Goal: Use online tool/utility: Use online tool/utility

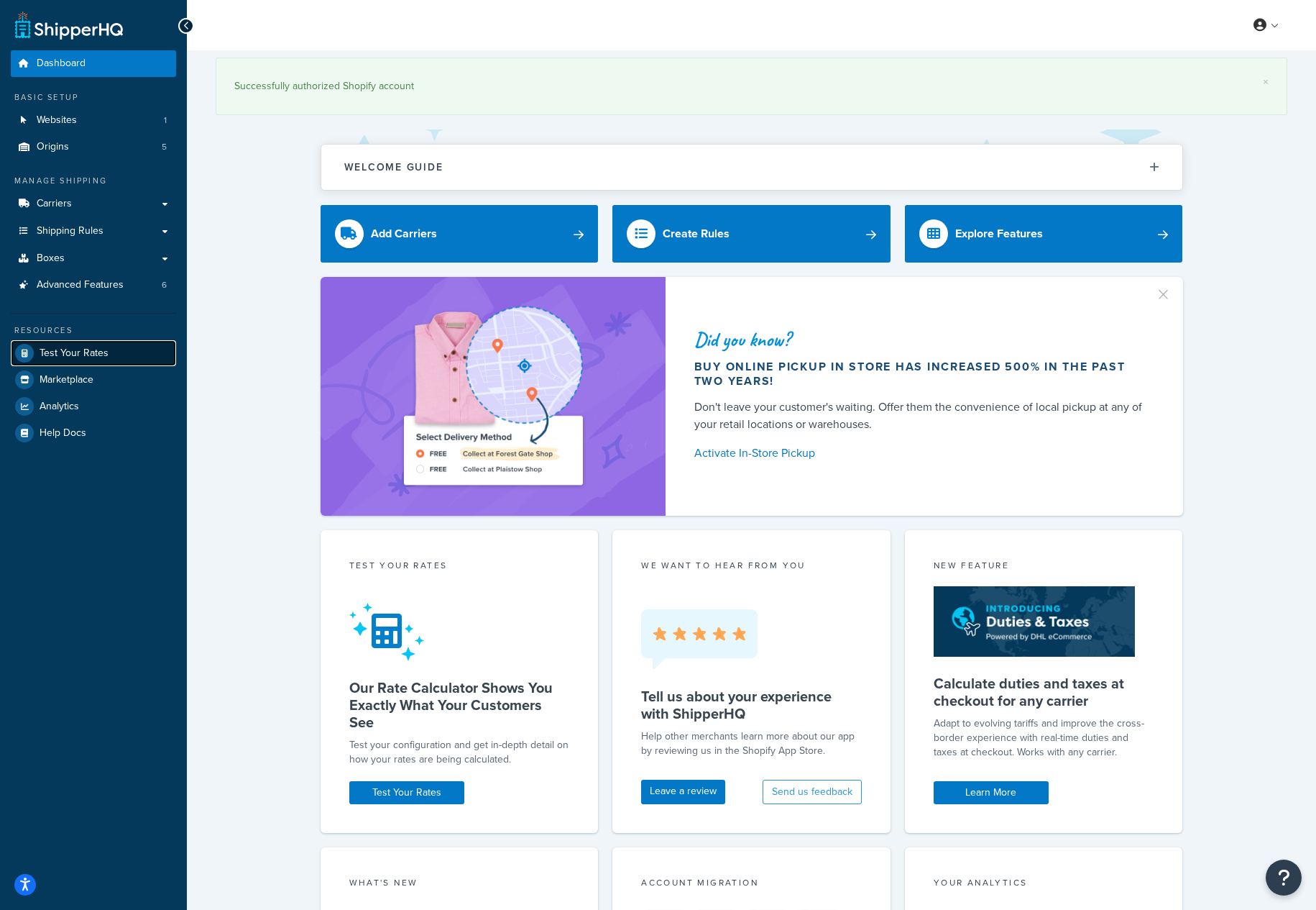
click at [79, 353] on span "Test Your Rates" at bounding box center [73, 354] width 69 height 12
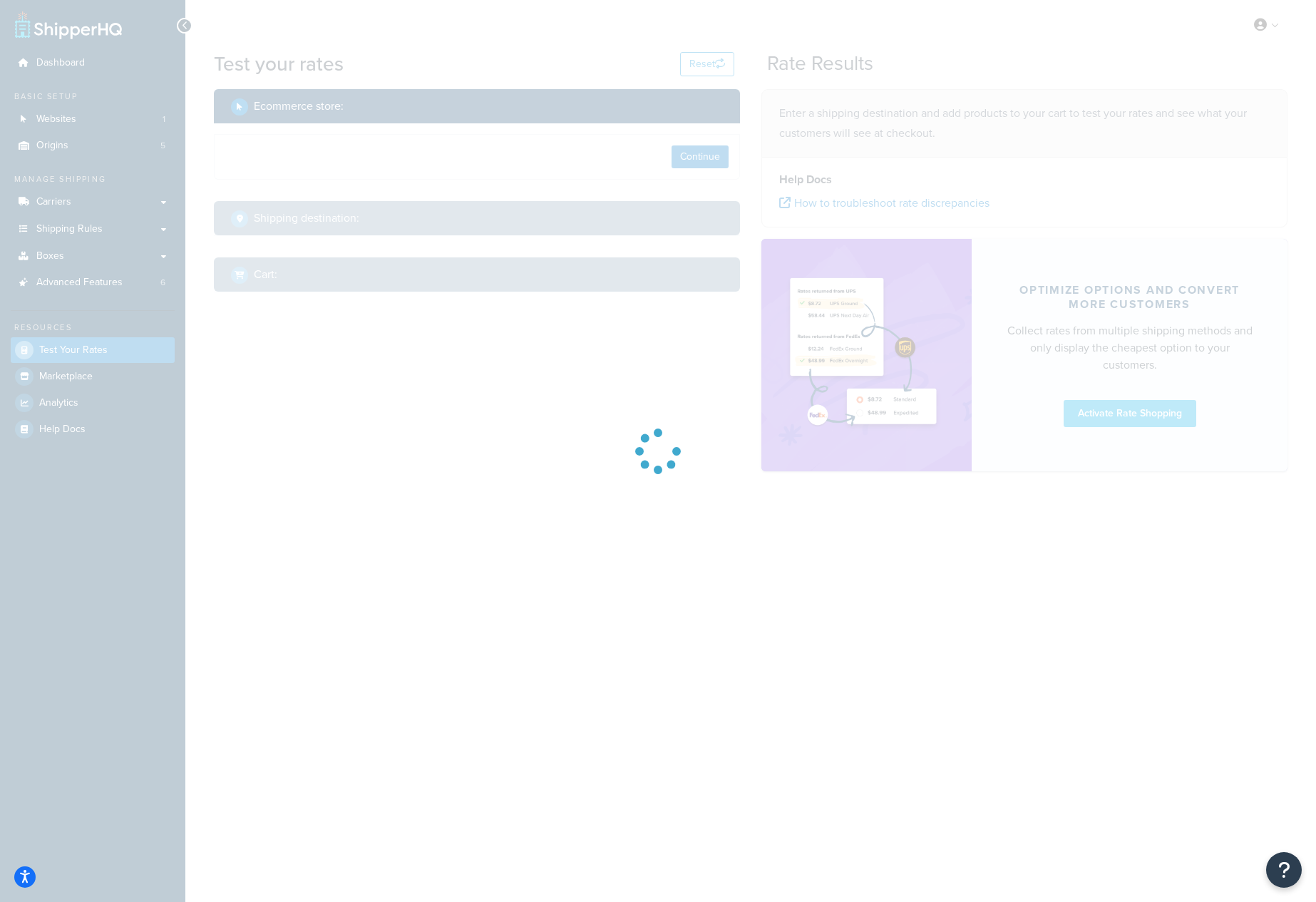
select select "[GEOGRAPHIC_DATA]"
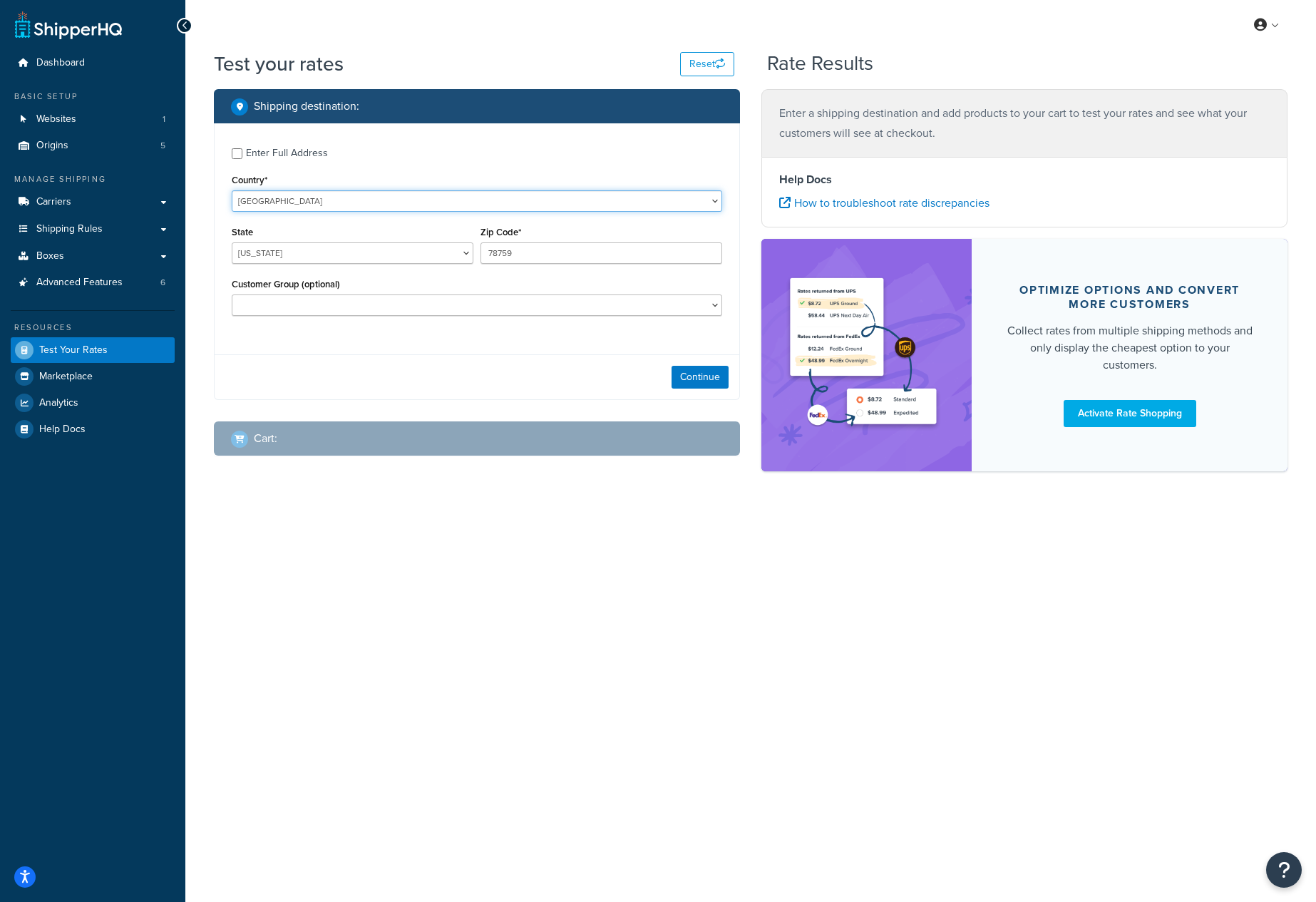
click at [362, 196] on select "[GEOGRAPHIC_DATA] [GEOGRAPHIC_DATA] [GEOGRAPHIC_DATA] [GEOGRAPHIC_DATA] [GEOGRA…" at bounding box center [477, 201] width 491 height 22
select select "AE"
click at [231, 190] on select "[GEOGRAPHIC_DATA] [GEOGRAPHIC_DATA] [GEOGRAPHIC_DATA] [GEOGRAPHIC_DATA] [GEOGRA…" at bounding box center [477, 201] width 491 height 22
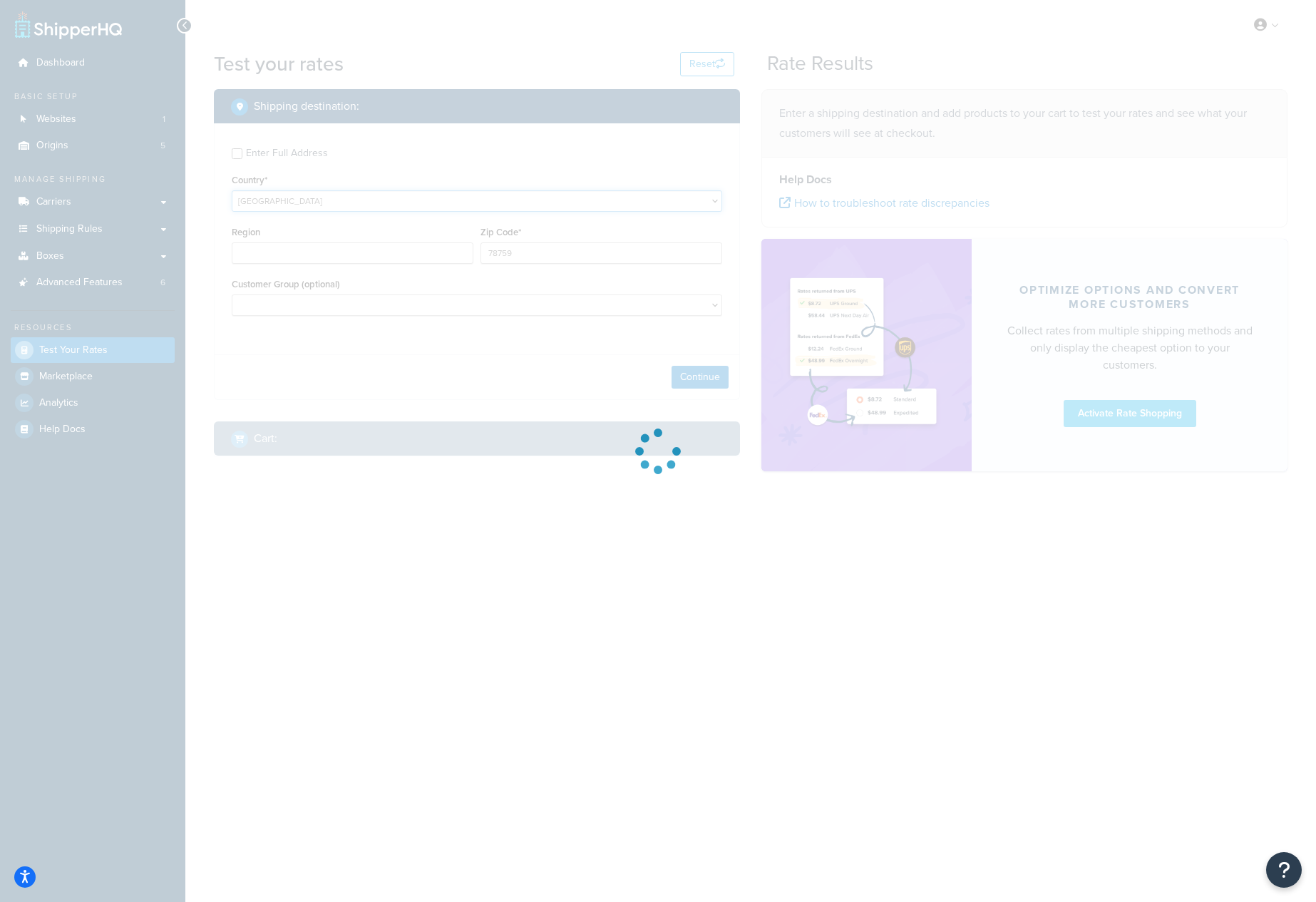
type input "[GEOGRAPHIC_DATA]"
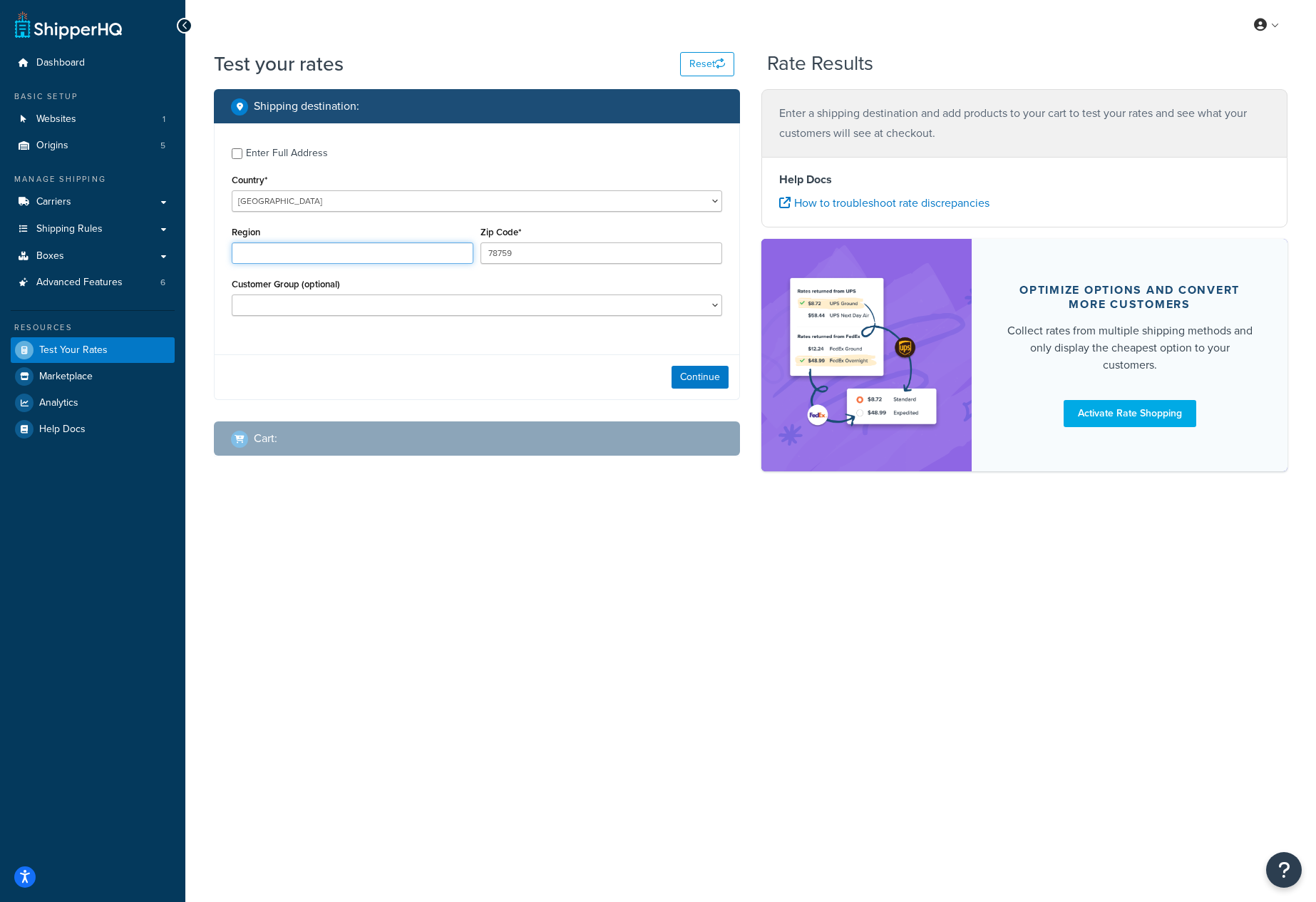
click at [328, 257] on input "Region" at bounding box center [352, 253] width 241 height 22
type input "[GEOGRAPHIC_DATA]"
click at [525, 259] on input "78759" at bounding box center [601, 253] width 241 height 22
type input "69192"
click at [694, 368] on button "Continue" at bounding box center [700, 376] width 57 height 23
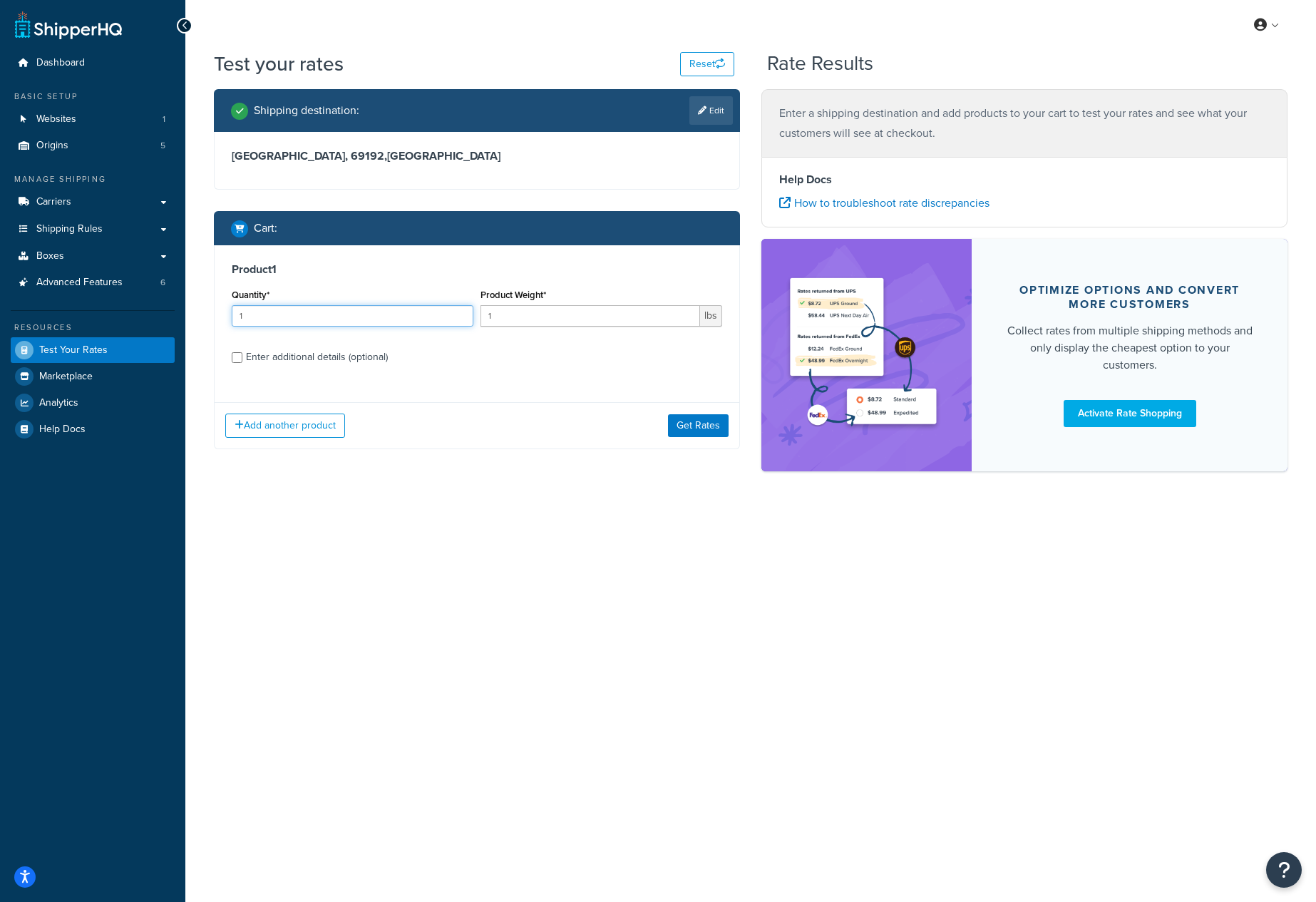
click at [417, 316] on input "1" at bounding box center [352, 316] width 241 height 22
type input "50"
click at [511, 311] on input "1" at bounding box center [590, 316] width 220 height 22
drag, startPoint x: 511, startPoint y: 311, endPoint x: 492, endPoint y: 311, distance: 19.0
click at [492, 311] on input "1" at bounding box center [590, 316] width 220 height 22
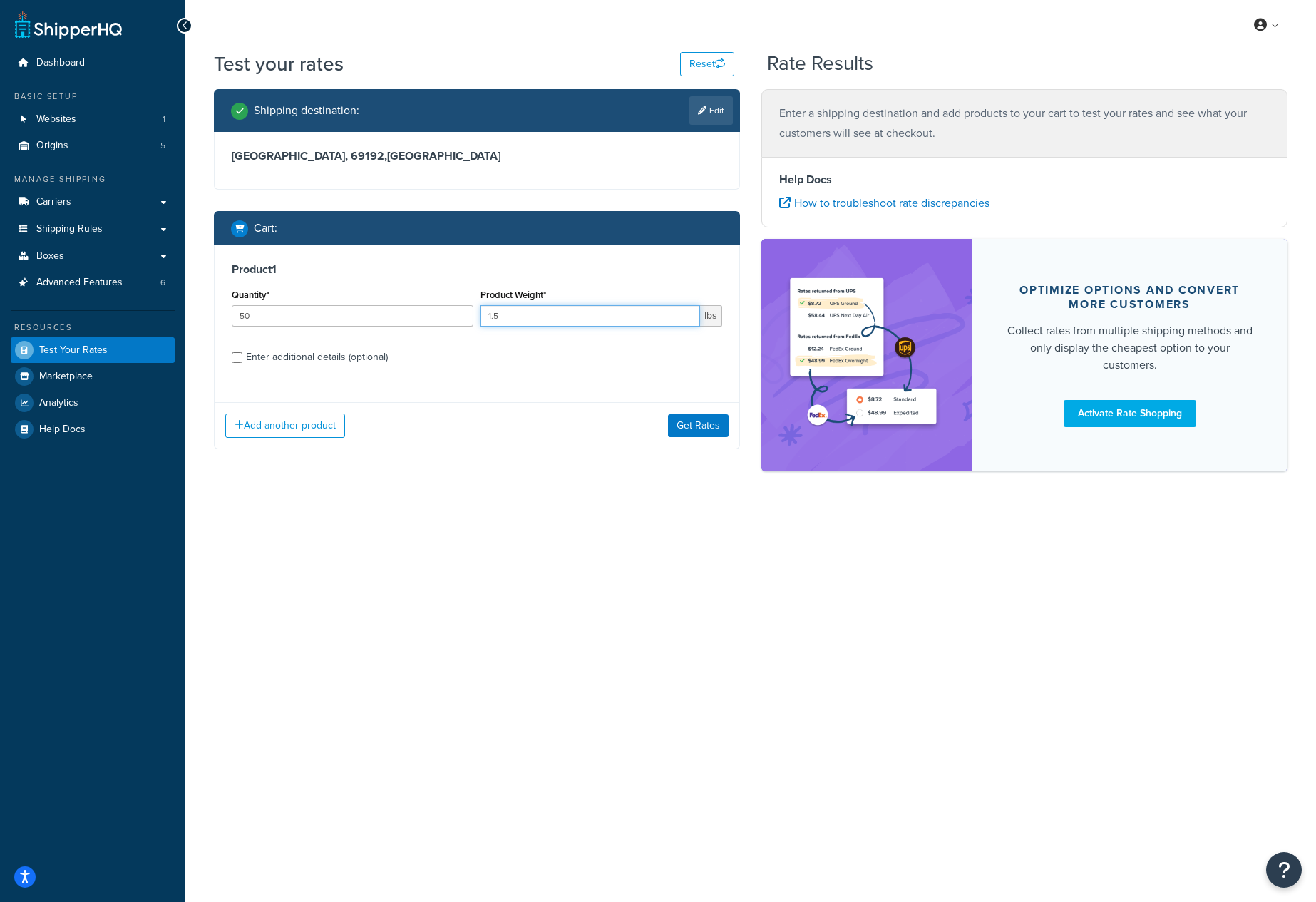
type input "1.5"
click at [234, 355] on input "Enter additional details (optional)" at bounding box center [236, 357] width 11 height 11
checkbox input "true"
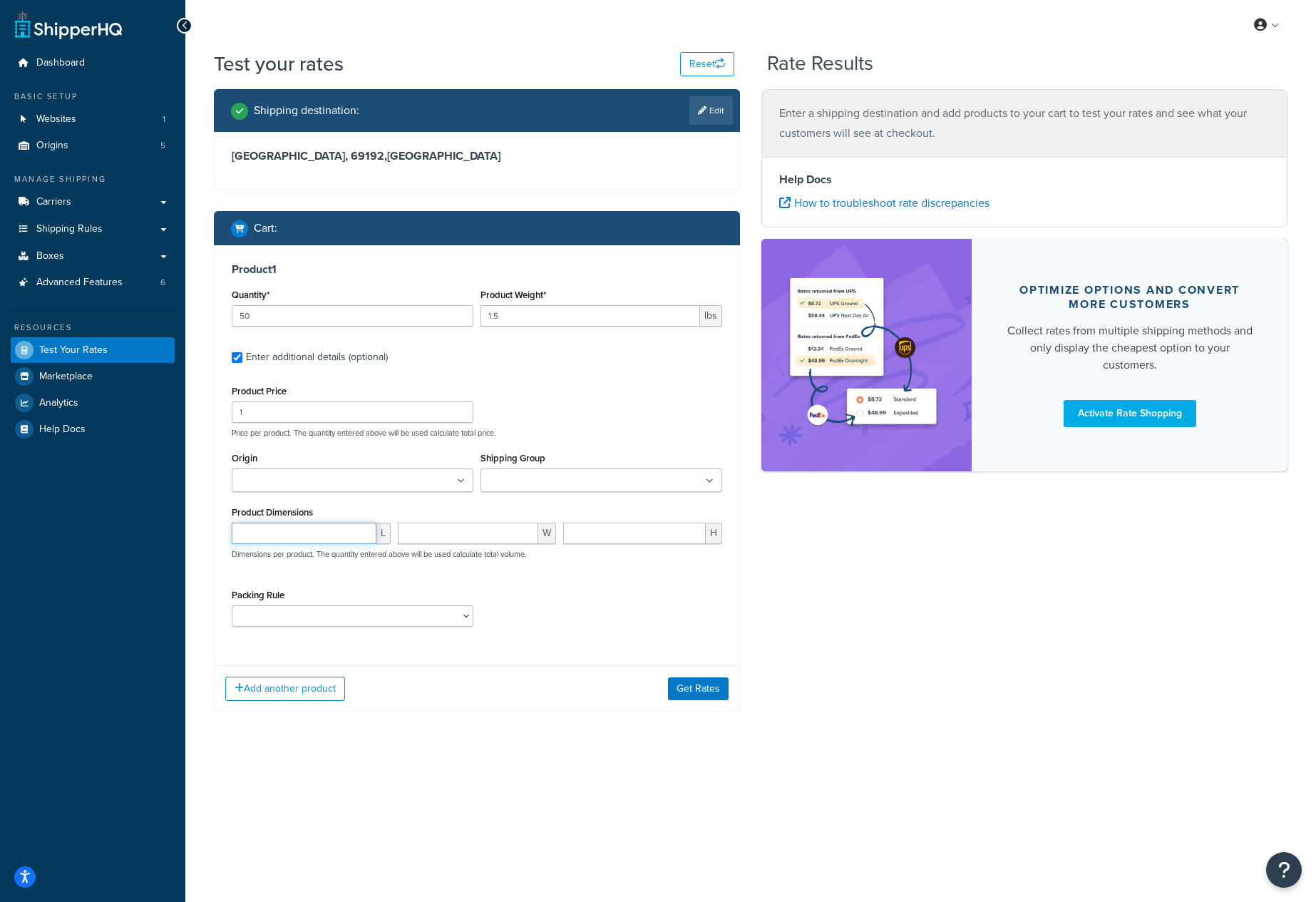
click at [344, 533] on input "number" at bounding box center [303, 534] width 145 height 22
type input "9"
type input "3"
click at [686, 688] on button "Get Rates" at bounding box center [698, 688] width 61 height 23
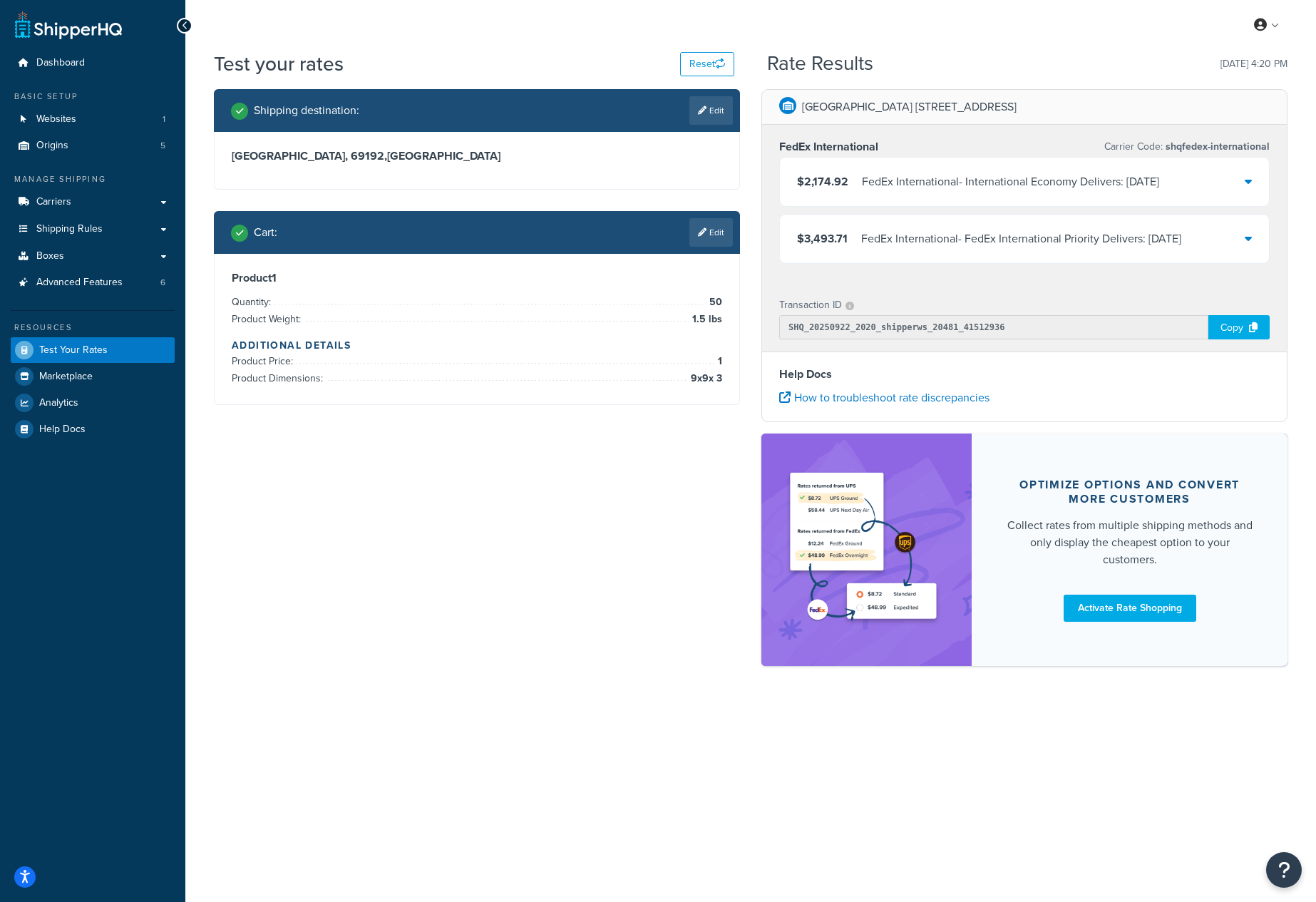
click at [1249, 178] on icon at bounding box center [1248, 181] width 7 height 12
